Goal: Find contact information: Find contact information

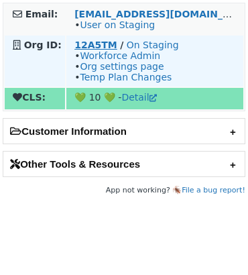
click at [92, 44] on strong "12A5TM" at bounding box center [95, 45] width 43 height 11
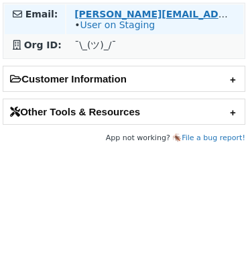
click at [130, 15] on strong "james.wawne@dmpgteam.com" at bounding box center [209, 14] width 270 height 11
